Goal: Task Accomplishment & Management: Use online tool/utility

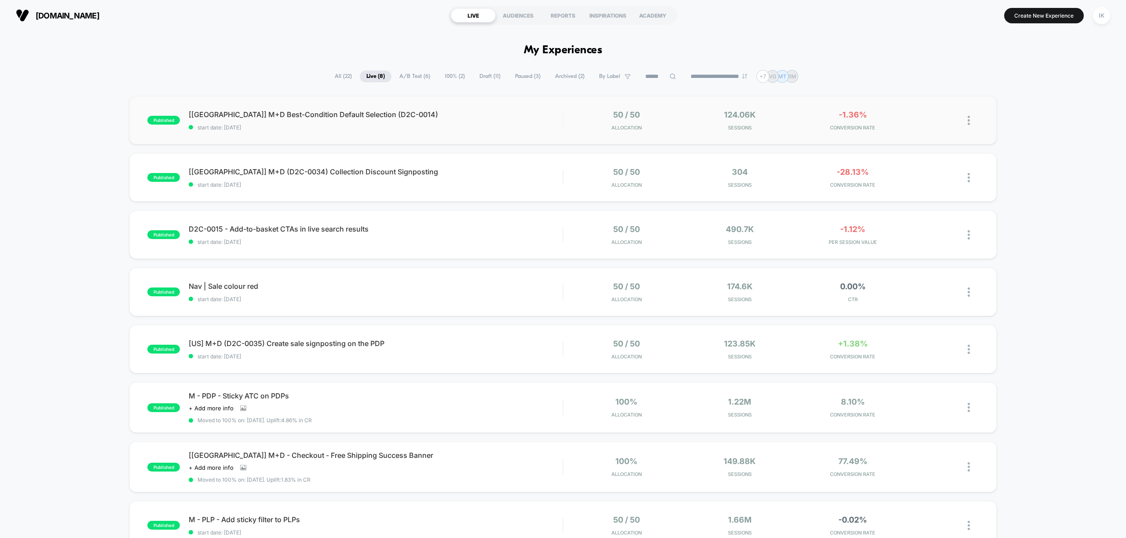
click at [968, 123] on img at bounding box center [969, 120] width 2 height 9
click at [916, 72] on div "Edit" at bounding box center [923, 70] width 79 height 20
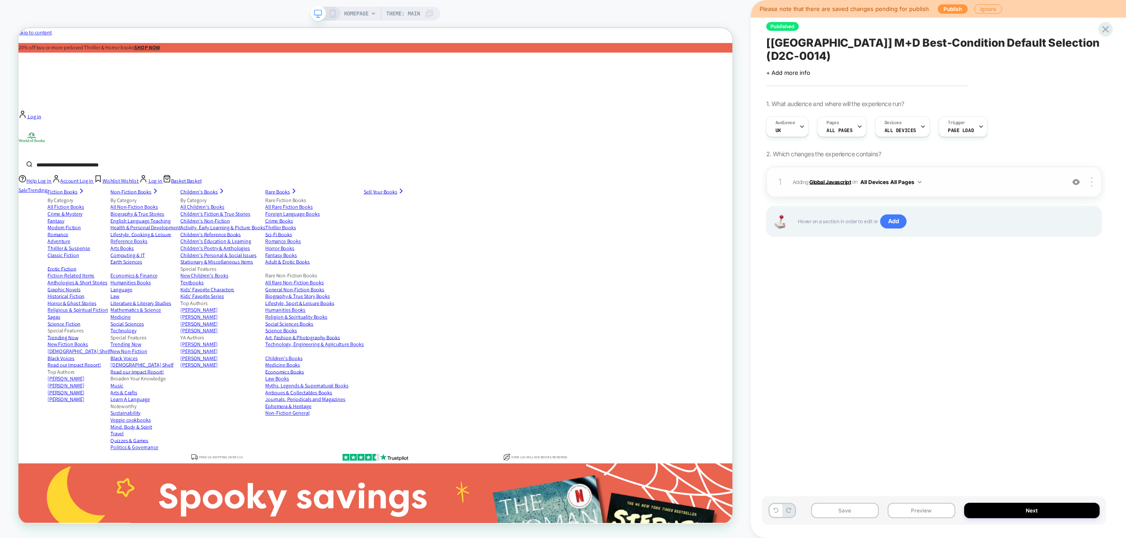
click at [834, 178] on b "Global Javascript" at bounding box center [830, 181] width 41 height 7
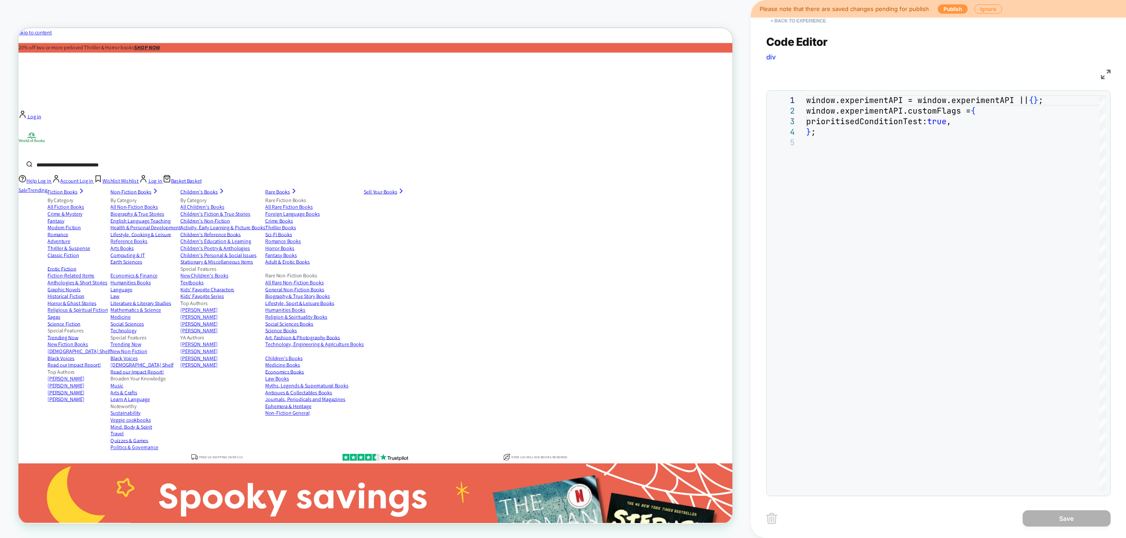
click at [804, 22] on button "< Back to experience" at bounding box center [798, 21] width 64 height 14
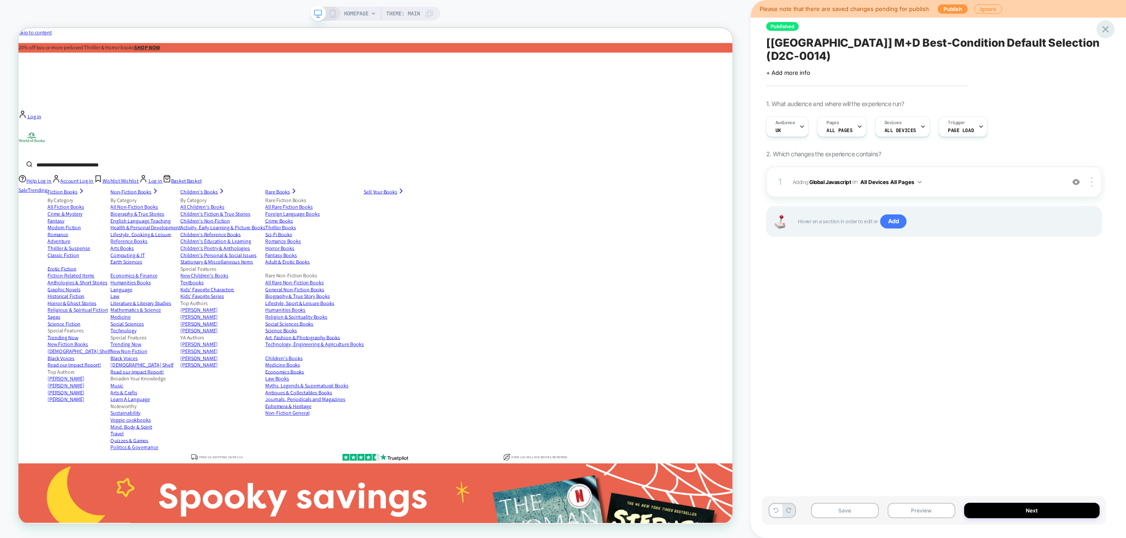
click at [1104, 29] on icon at bounding box center [1106, 29] width 12 height 12
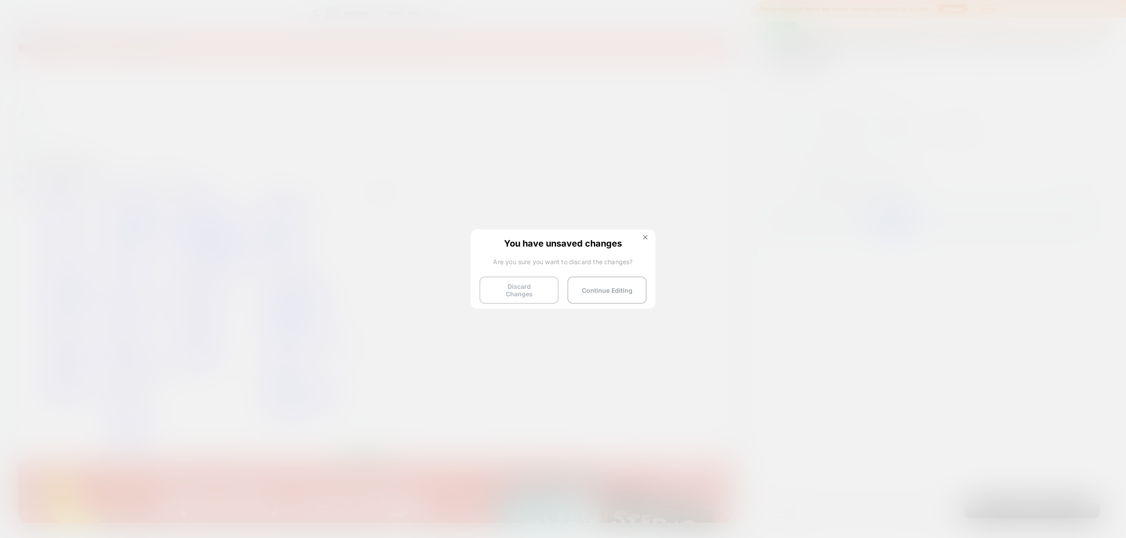
click at [539, 293] on button "Discard Changes" at bounding box center [519, 289] width 79 height 27
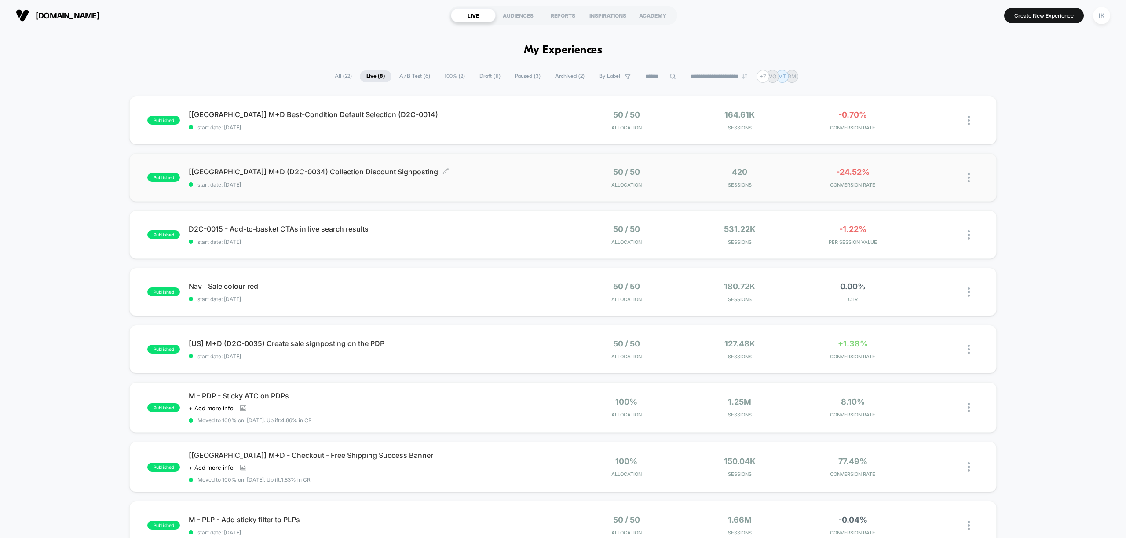
click at [334, 173] on span "[[GEOGRAPHIC_DATA]] M+D (D2C-0034) Collection Discount Signposting Click to edi…" at bounding box center [376, 171] width 374 height 9
click at [970, 180] on div at bounding box center [973, 177] width 11 height 21
click at [927, 129] on div "Edit" at bounding box center [923, 127] width 79 height 20
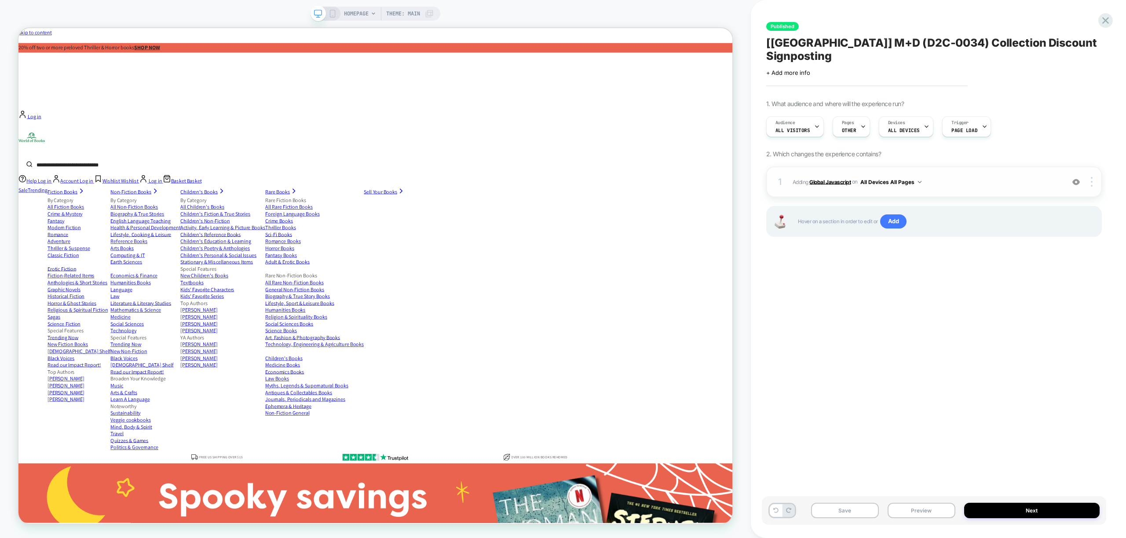
click at [836, 178] on b "Global Javascript" at bounding box center [830, 181] width 41 height 7
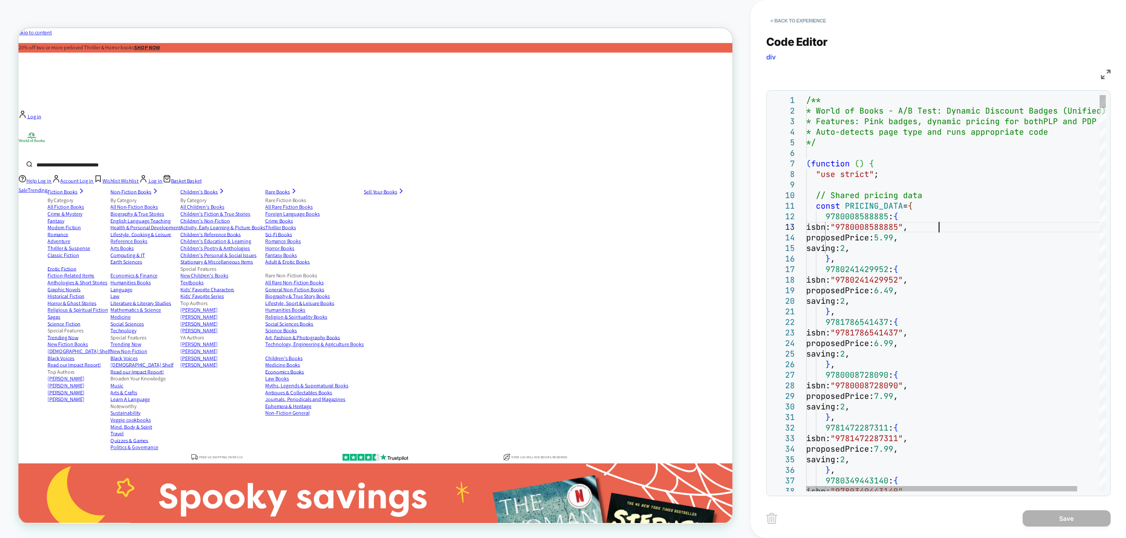
type textarea "**********"
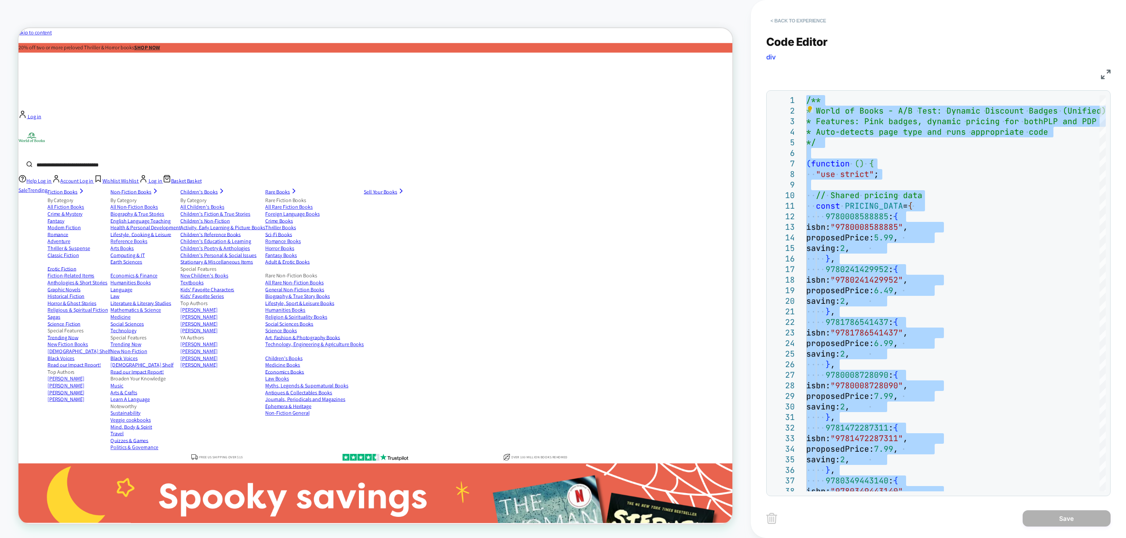
click at [811, 24] on button "< Back to experience" at bounding box center [798, 21] width 64 height 14
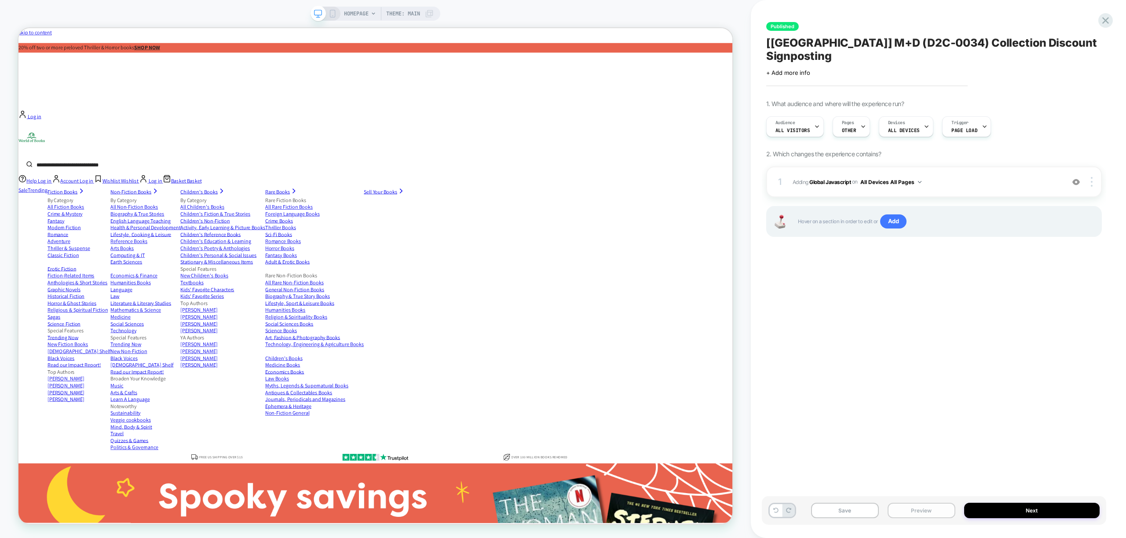
click at [910, 511] on button "Preview" at bounding box center [922, 509] width 68 height 15
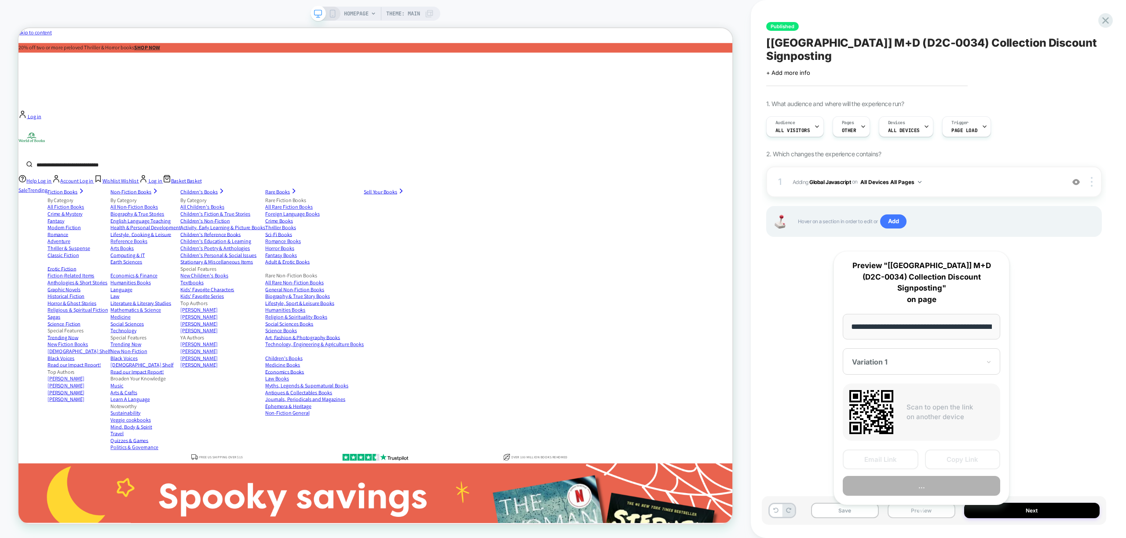
scroll to position [0, 41]
click at [971, 450] on button "Copy Link" at bounding box center [963, 460] width 76 height 20
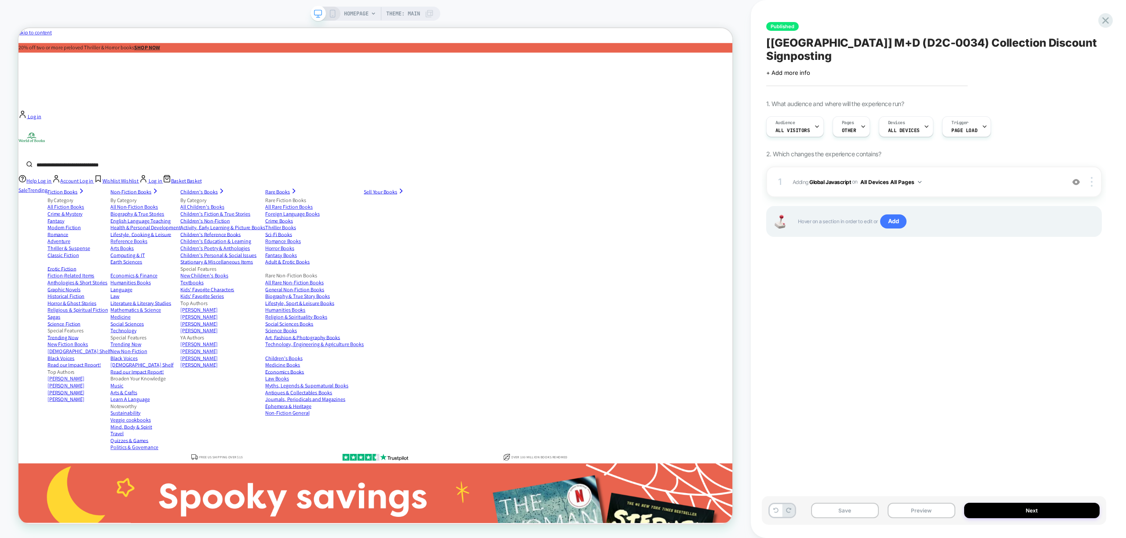
click at [1104, 19] on div "Preview link was copied successfully HOMEPAGE Theme: MAIN Published [[GEOGRAPHI…" at bounding box center [563, 269] width 1126 height 538
click at [1104, 21] on icon at bounding box center [1106, 21] width 12 height 12
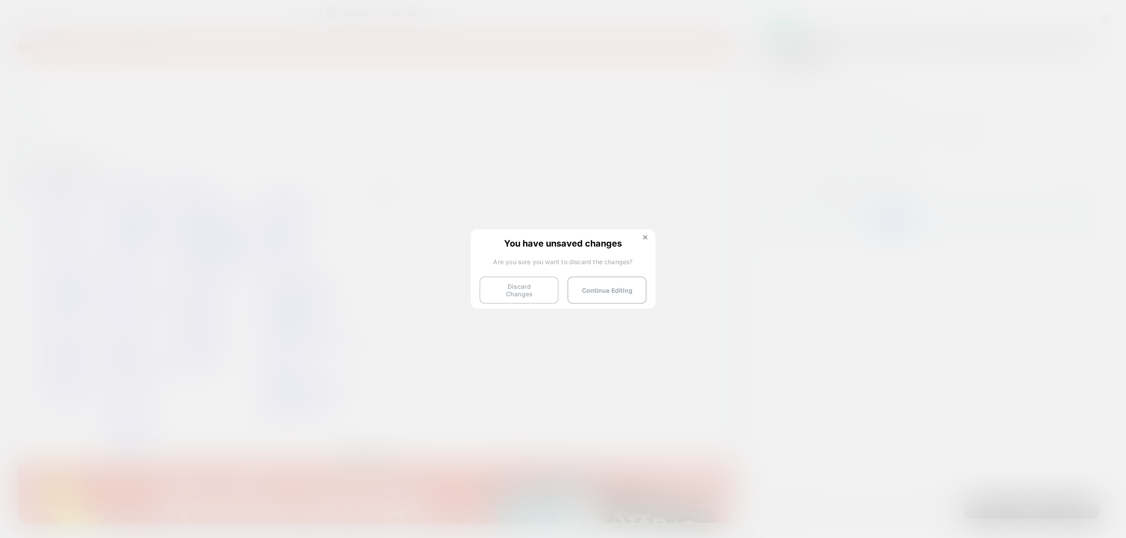
click at [515, 293] on button "Discard Changes" at bounding box center [519, 289] width 79 height 27
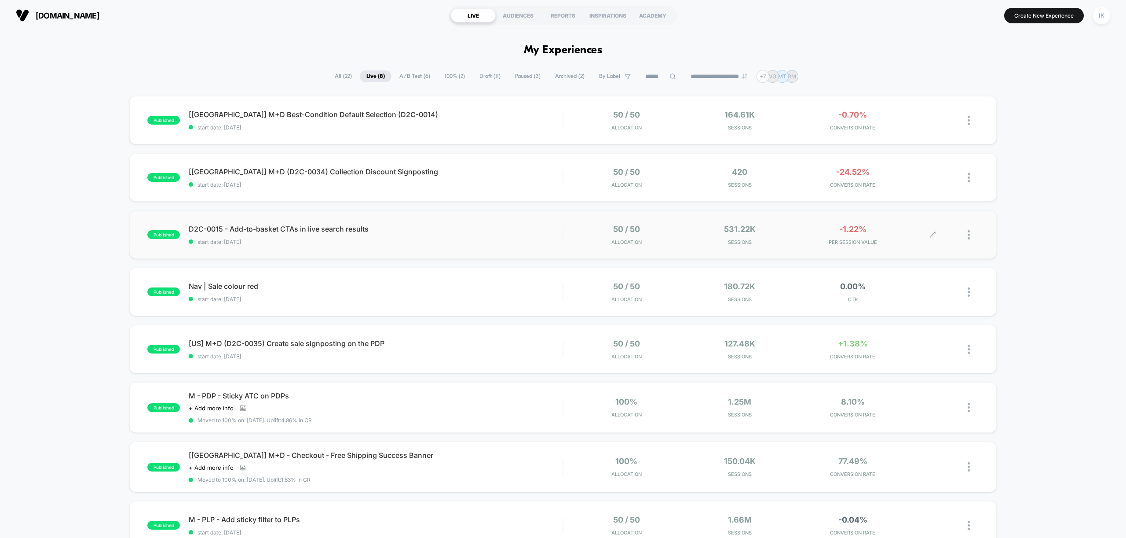
click at [966, 237] on div at bounding box center [956, 234] width 45 height 21
click at [972, 237] on div at bounding box center [973, 234] width 11 height 21
click at [931, 186] on div "Edit" at bounding box center [923, 184] width 79 height 20
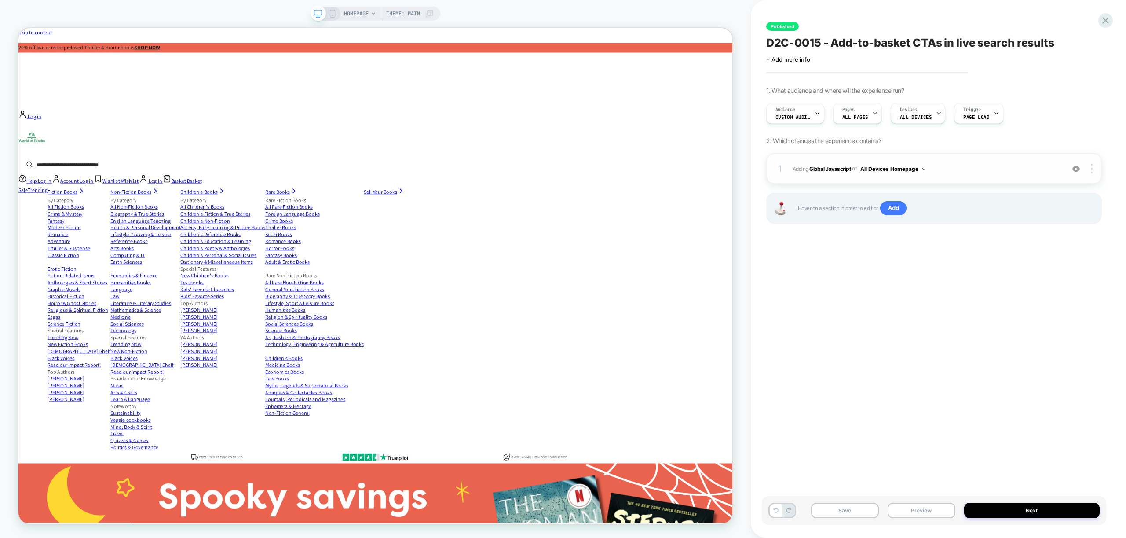
click at [843, 172] on span "Adding Global Javascript on All Devices Homepage" at bounding box center [927, 168] width 268 height 11
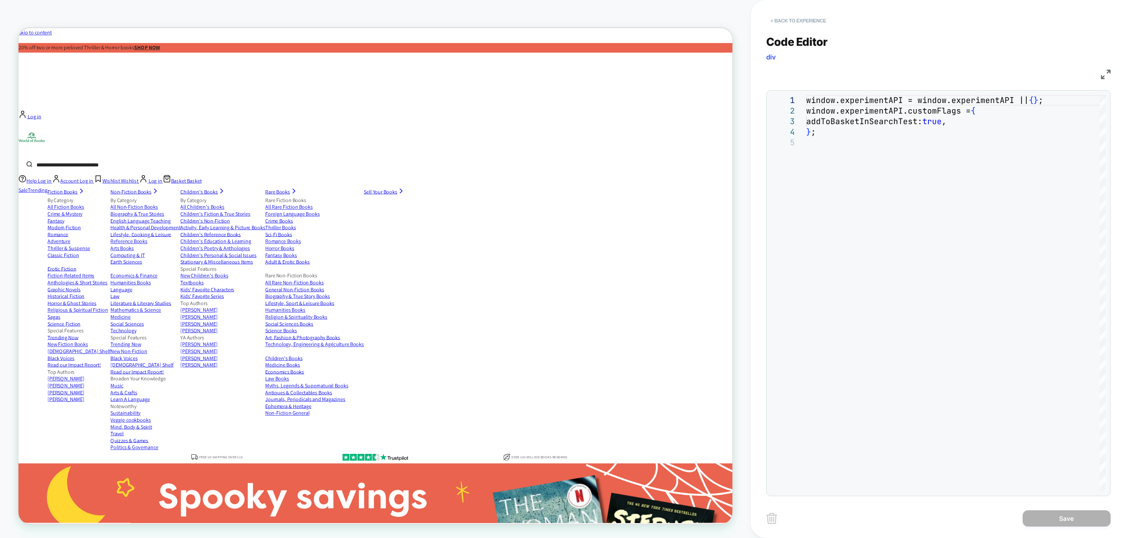
click at [801, 21] on button "< Back to experience" at bounding box center [798, 21] width 64 height 14
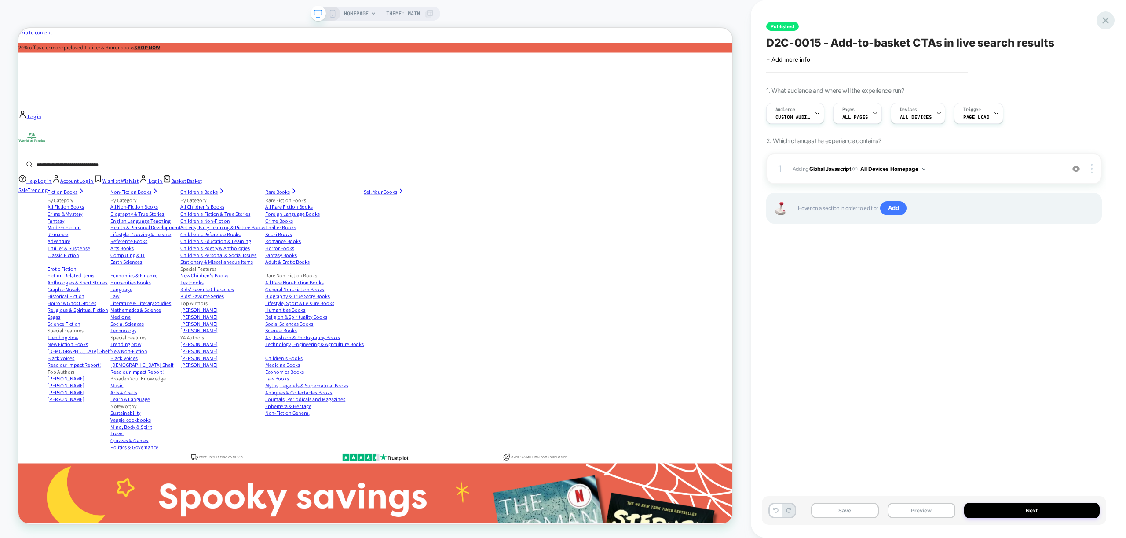
click at [1107, 18] on icon at bounding box center [1106, 21] width 12 height 12
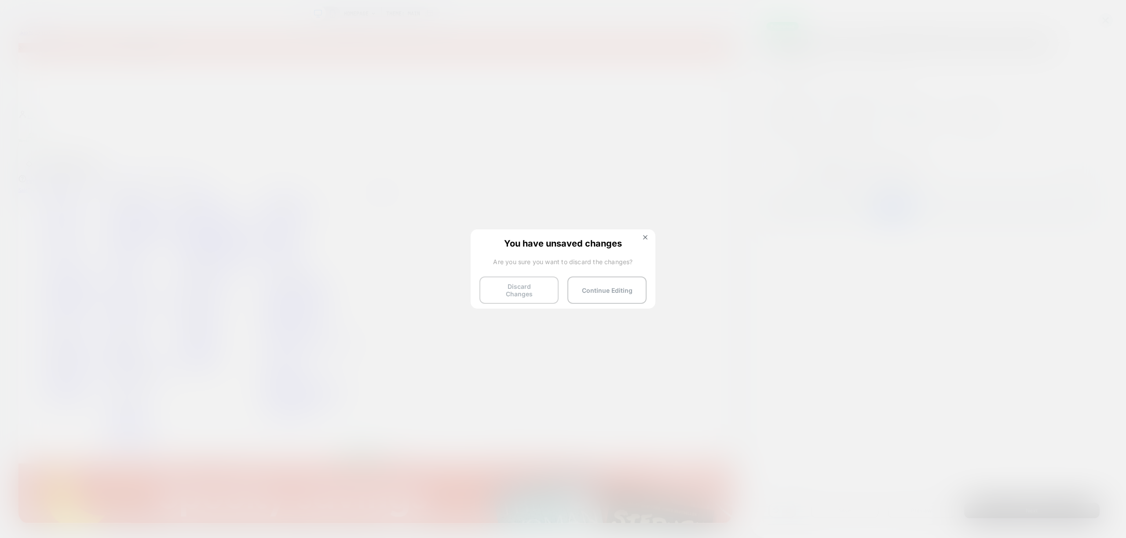
click at [507, 293] on button "Discard Changes" at bounding box center [519, 289] width 79 height 27
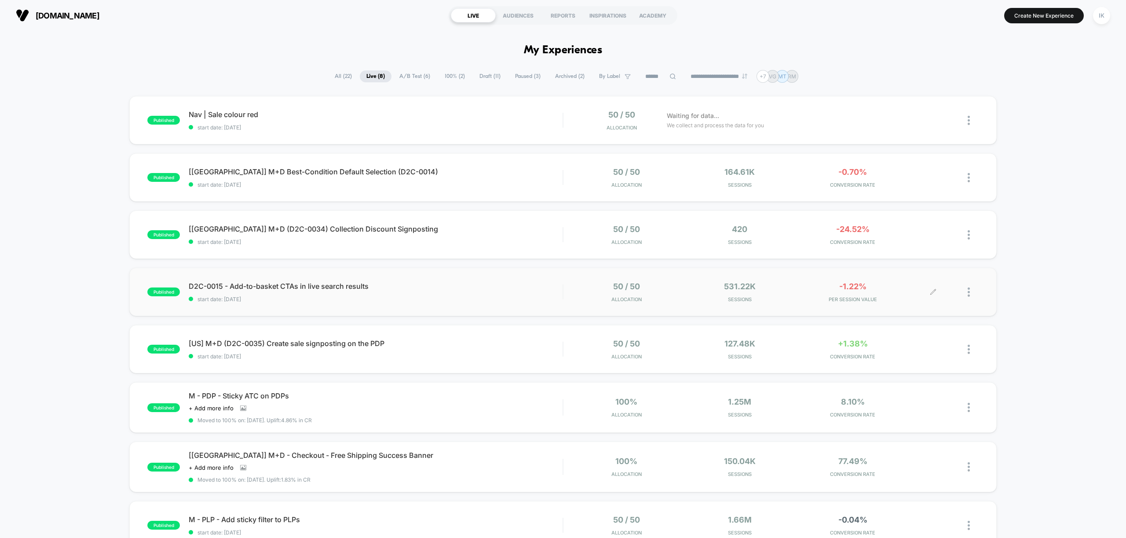
click at [969, 297] on div at bounding box center [973, 292] width 11 height 21
click at [918, 243] on div "Edit" at bounding box center [923, 241] width 79 height 20
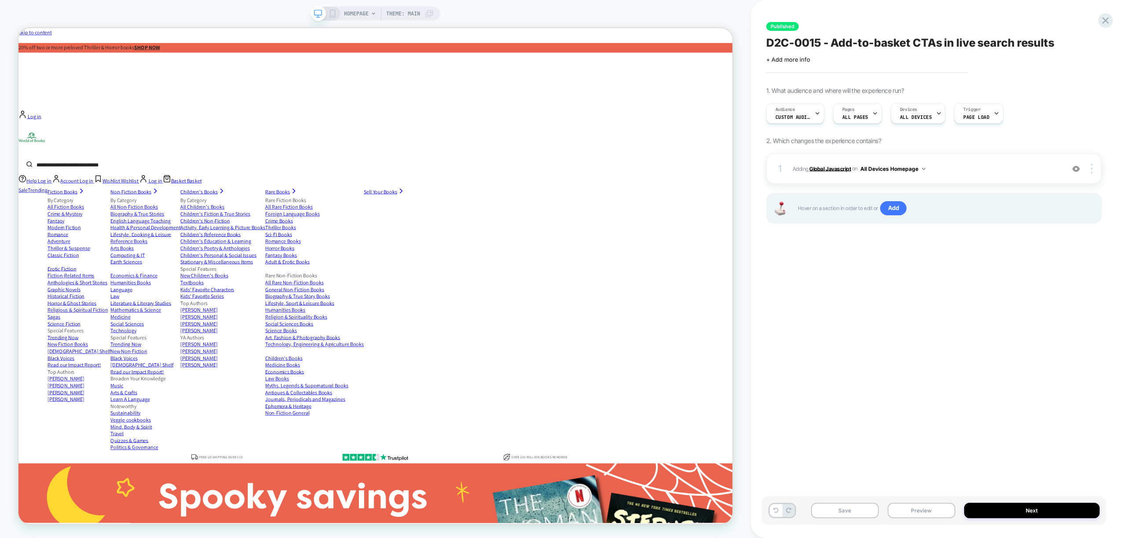
click at [829, 168] on b "Global Javascript" at bounding box center [830, 168] width 41 height 7
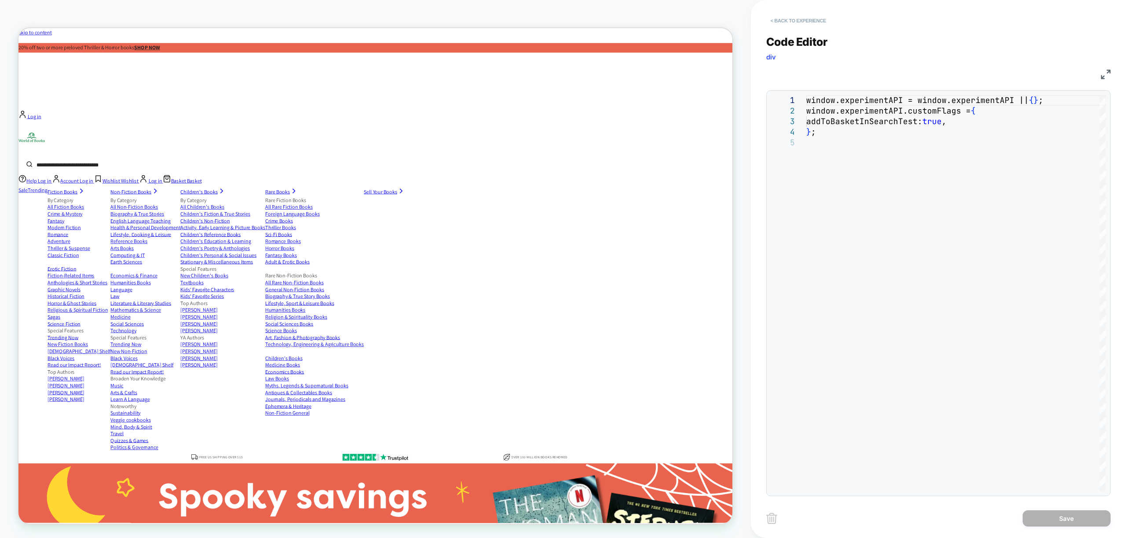
click at [806, 23] on button "< Back to experience" at bounding box center [798, 21] width 64 height 14
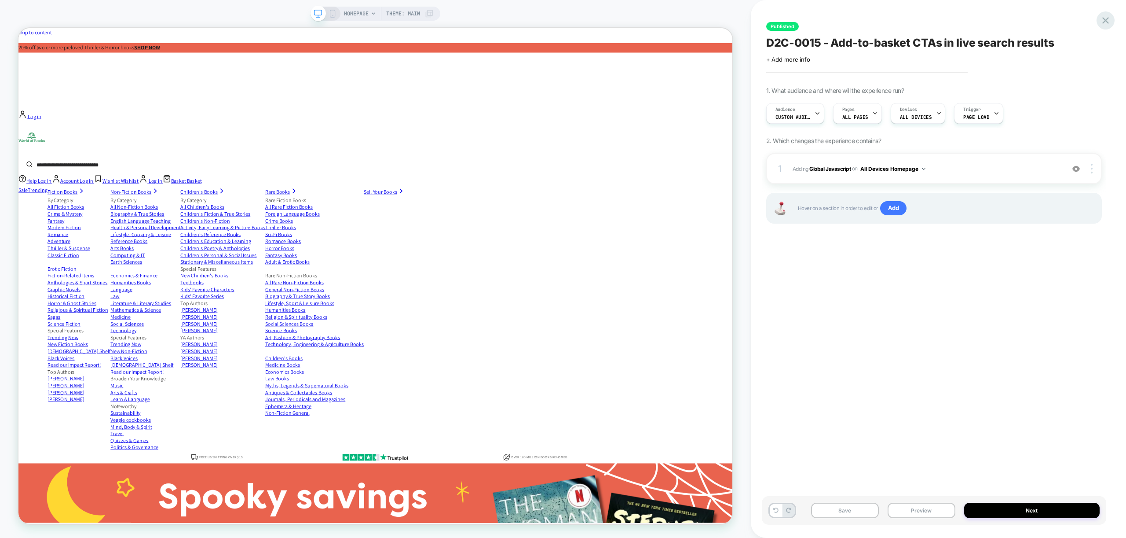
click at [1110, 22] on icon at bounding box center [1106, 21] width 12 height 12
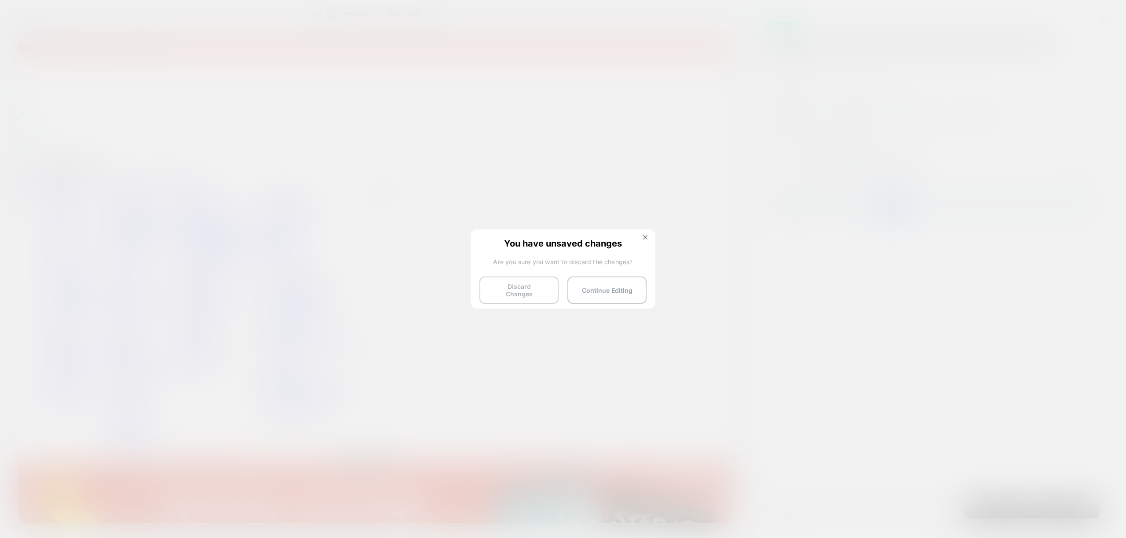
click at [517, 287] on button "Discard Changes" at bounding box center [519, 289] width 79 height 27
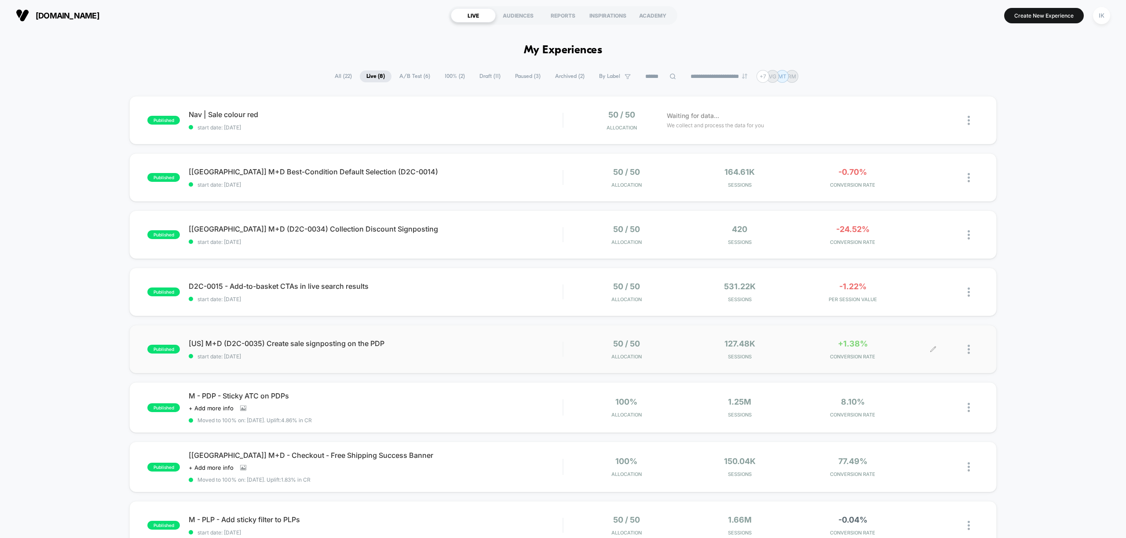
click at [971, 351] on div at bounding box center [973, 349] width 11 height 21
click at [921, 300] on div "Edit" at bounding box center [923, 299] width 79 height 20
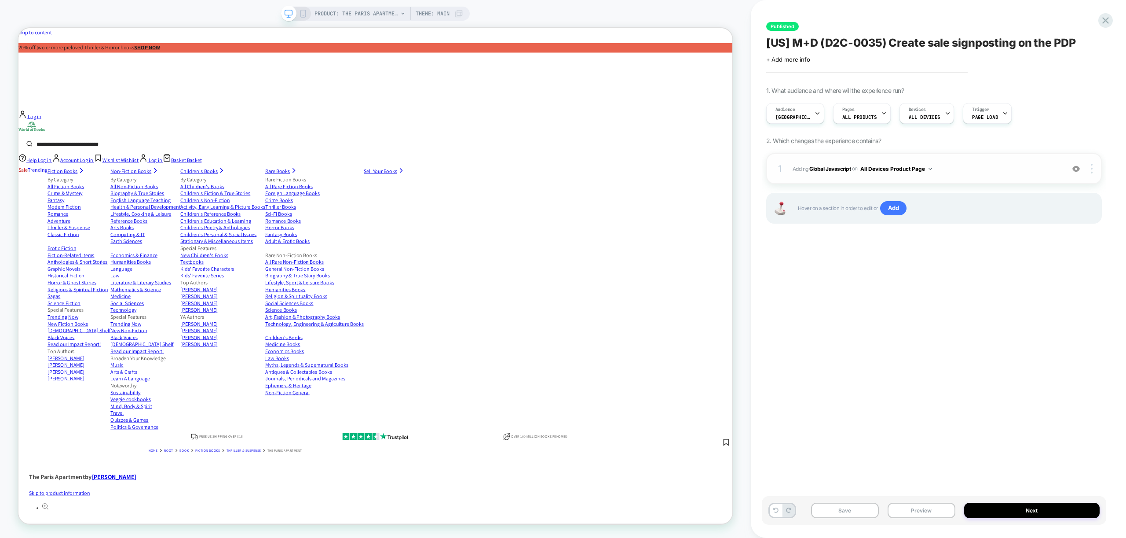
click at [832, 171] on b "Global Javascript" at bounding box center [830, 168] width 41 height 7
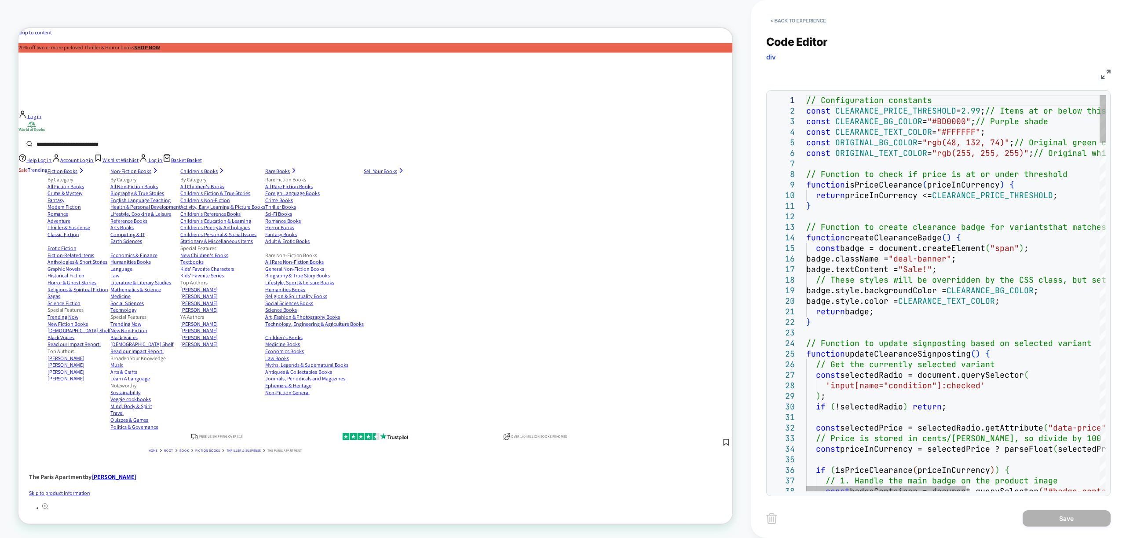
scroll to position [0, 137]
type textarea "**********"
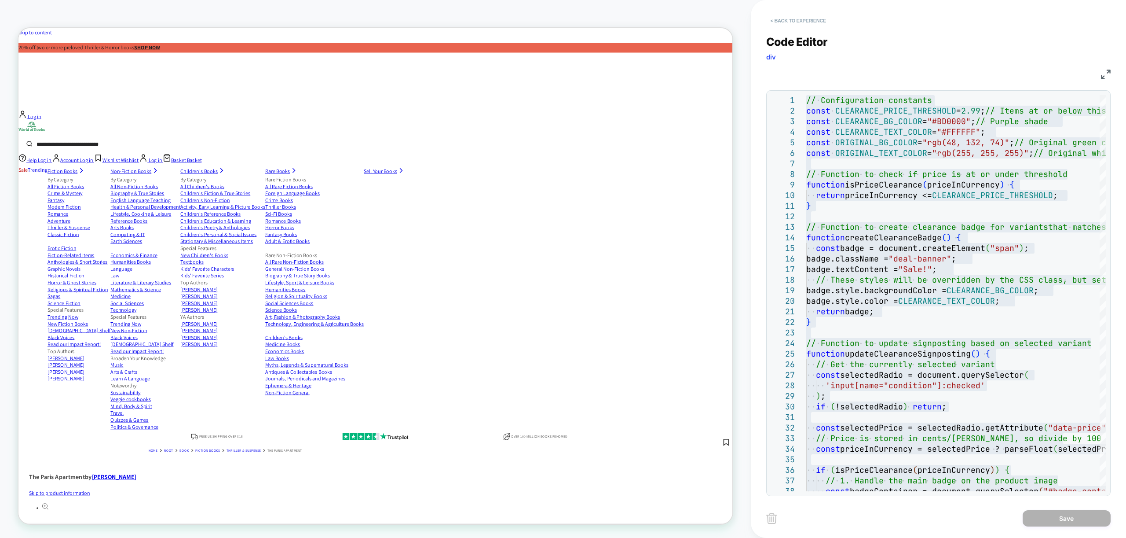
click at [821, 24] on button "< Back to experience" at bounding box center [798, 21] width 64 height 14
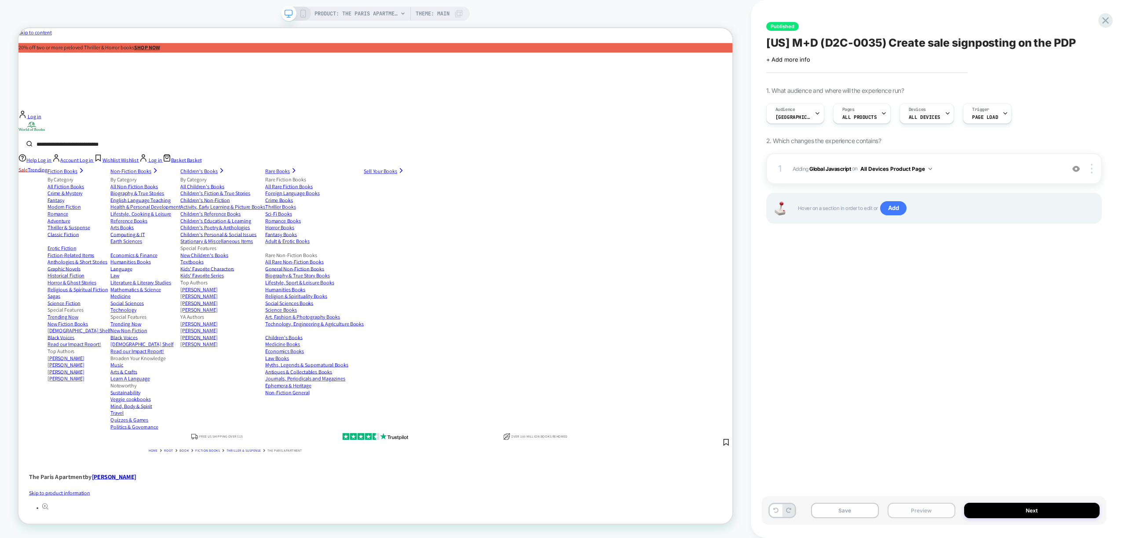
click at [926, 512] on button "Preview" at bounding box center [922, 509] width 68 height 15
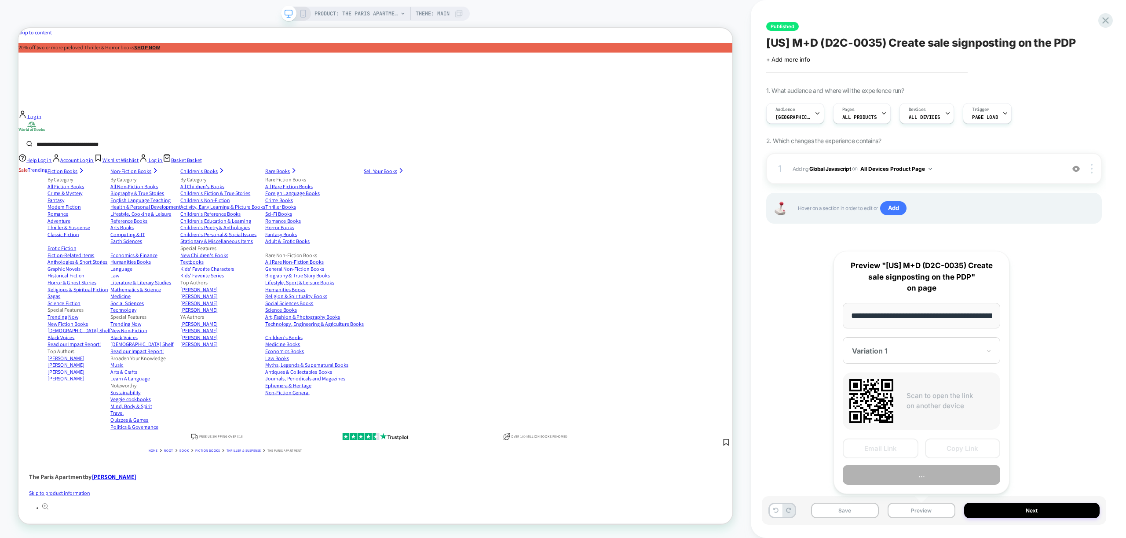
scroll to position [0, 245]
click at [961, 453] on button "Copy Link" at bounding box center [963, 449] width 76 height 20
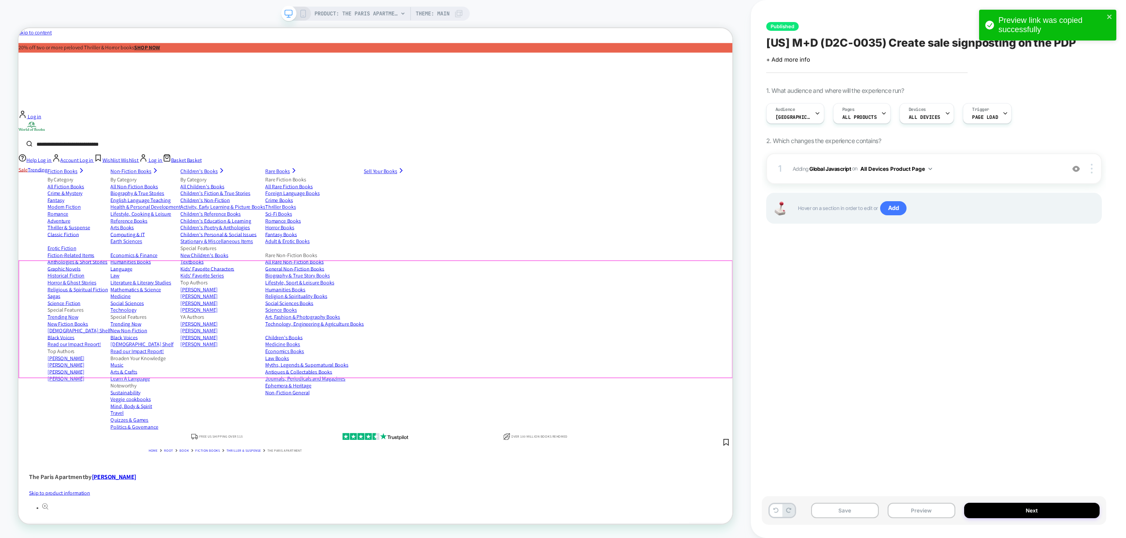
drag, startPoint x: 58, startPoint y: 428, endPoint x: 53, endPoint y: 428, distance: 5.3
click at [1107, 18] on icon "close" at bounding box center [1110, 16] width 6 height 7
click at [1106, 19] on icon at bounding box center [1106, 21] width 12 height 12
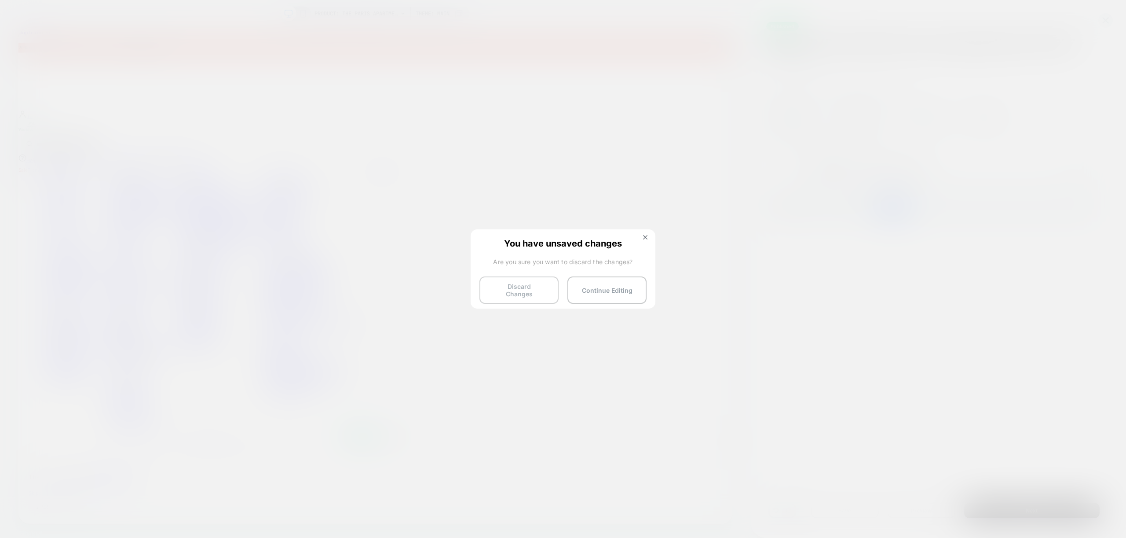
click at [519, 291] on button "Discard Changes" at bounding box center [519, 289] width 79 height 27
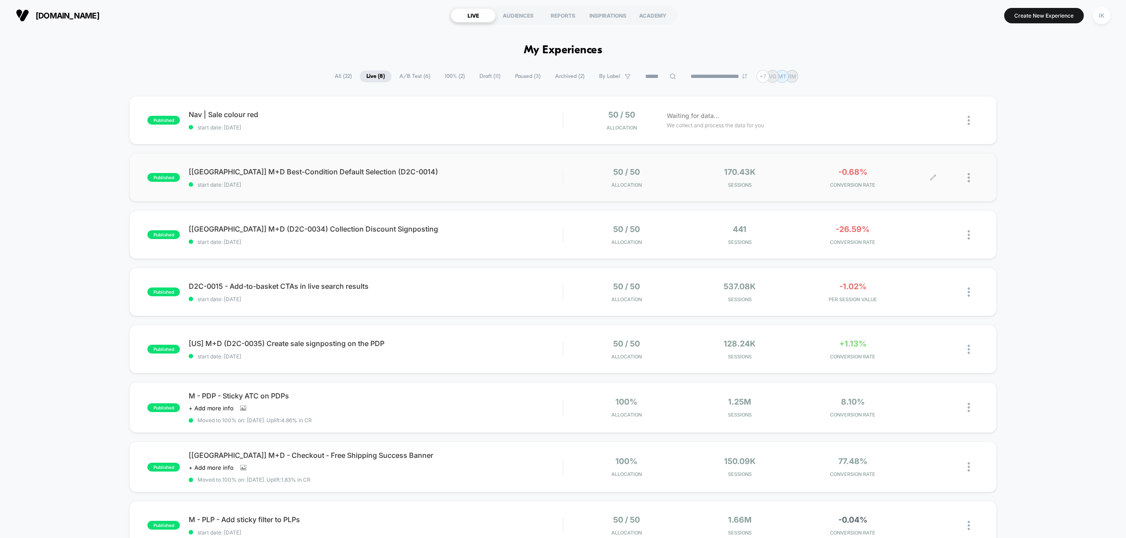
click at [971, 177] on div at bounding box center [973, 177] width 11 height 21
click at [924, 127] on div "Edit" at bounding box center [923, 127] width 79 height 20
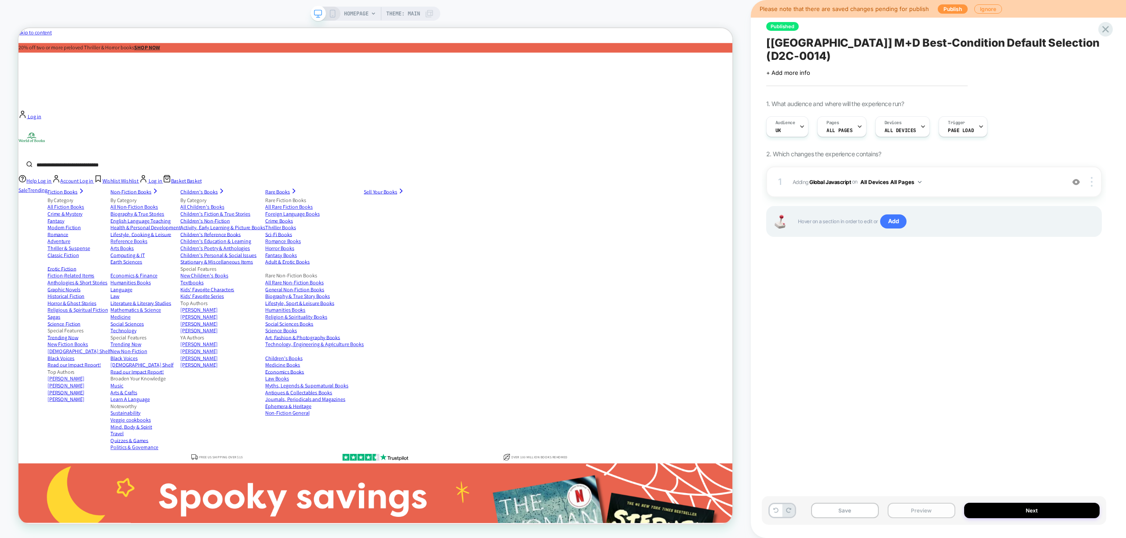
click at [919, 510] on button "Preview" at bounding box center [922, 509] width 68 height 15
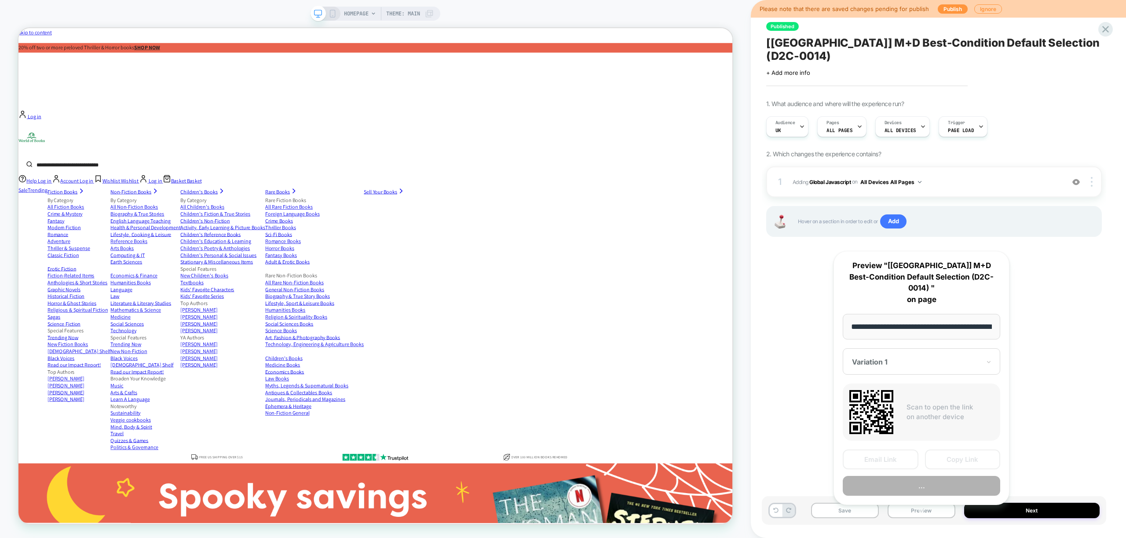
scroll to position [0, 41]
click at [985, 450] on button "Copy Link" at bounding box center [963, 460] width 76 height 20
